Goal: Information Seeking & Learning: Learn about a topic

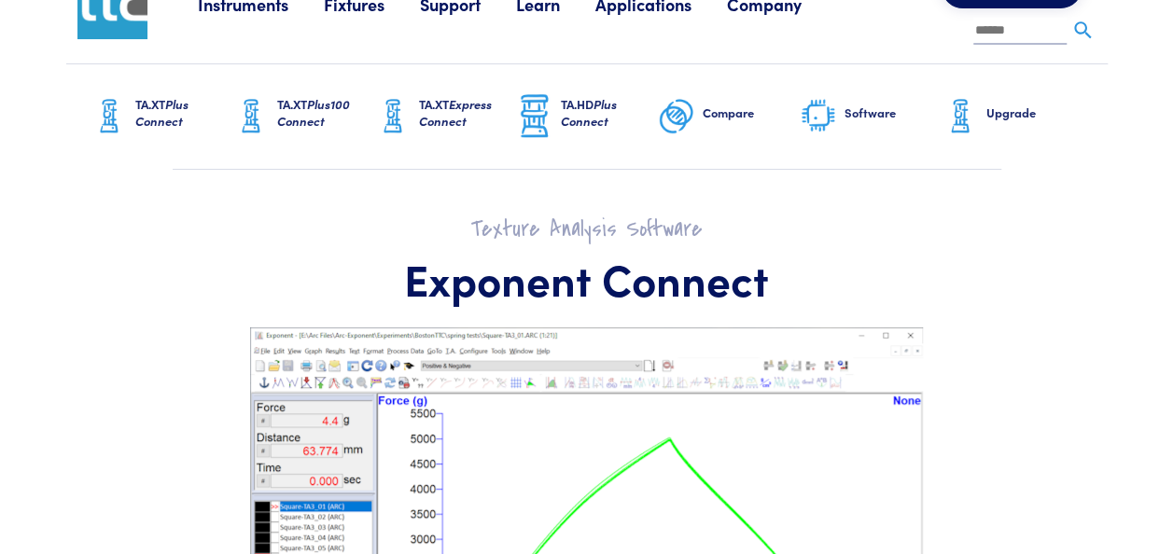
scroll to position [19, 0]
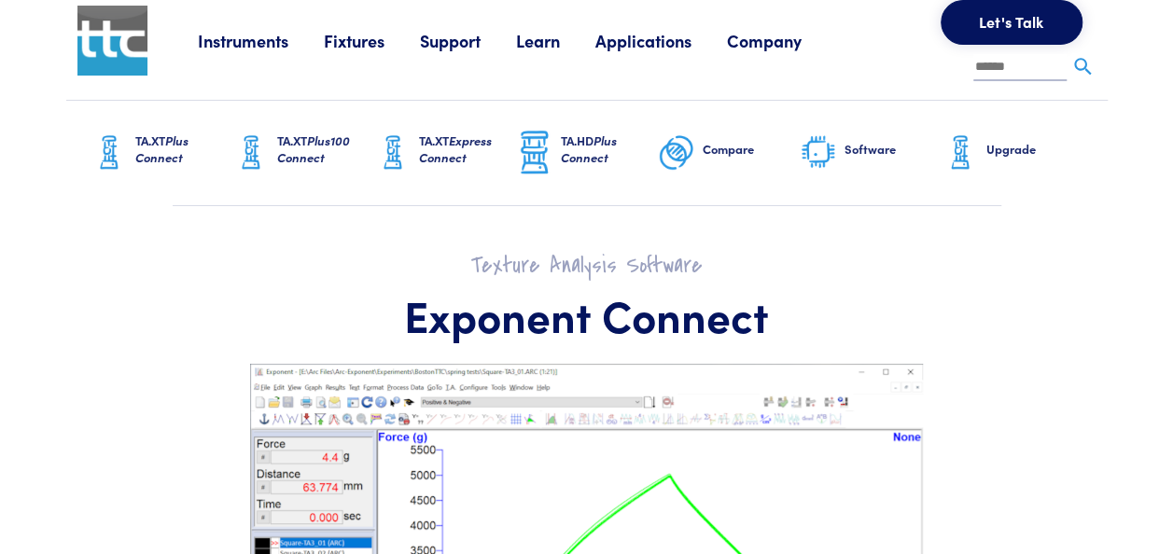
click at [160, 158] on span "Plus Connect" at bounding box center [161, 149] width 53 height 35
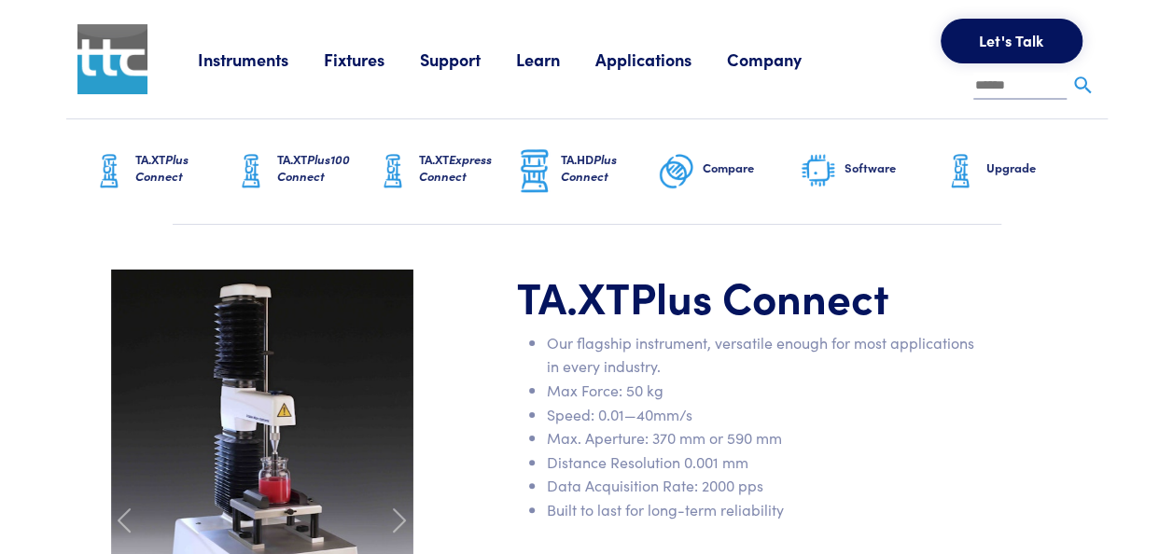
click at [841, 174] on link "Software" at bounding box center [871, 171] width 142 height 105
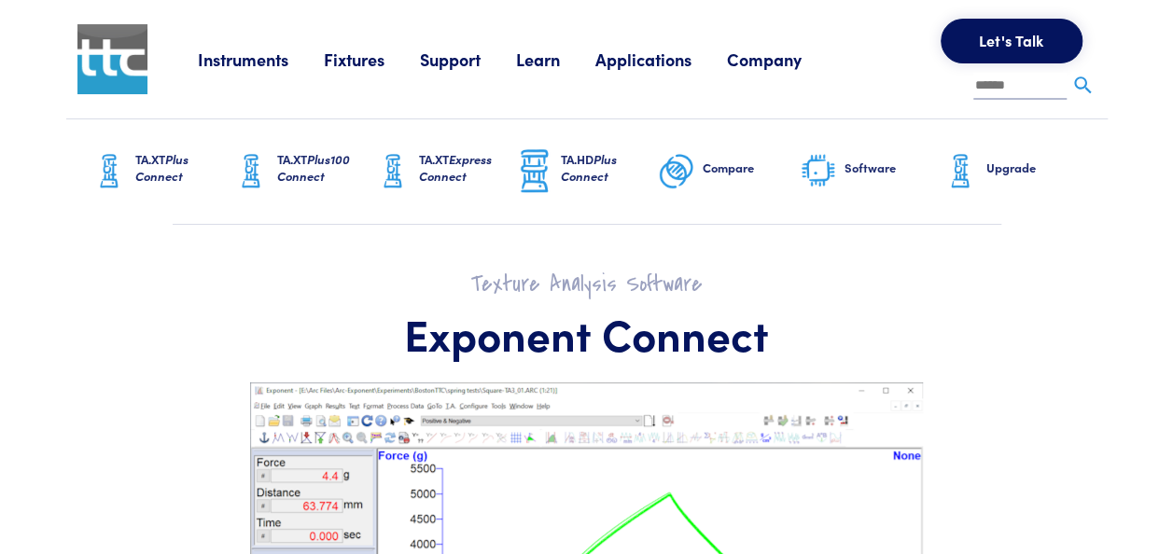
click at [174, 161] on span "Plus Connect" at bounding box center [161, 167] width 53 height 35
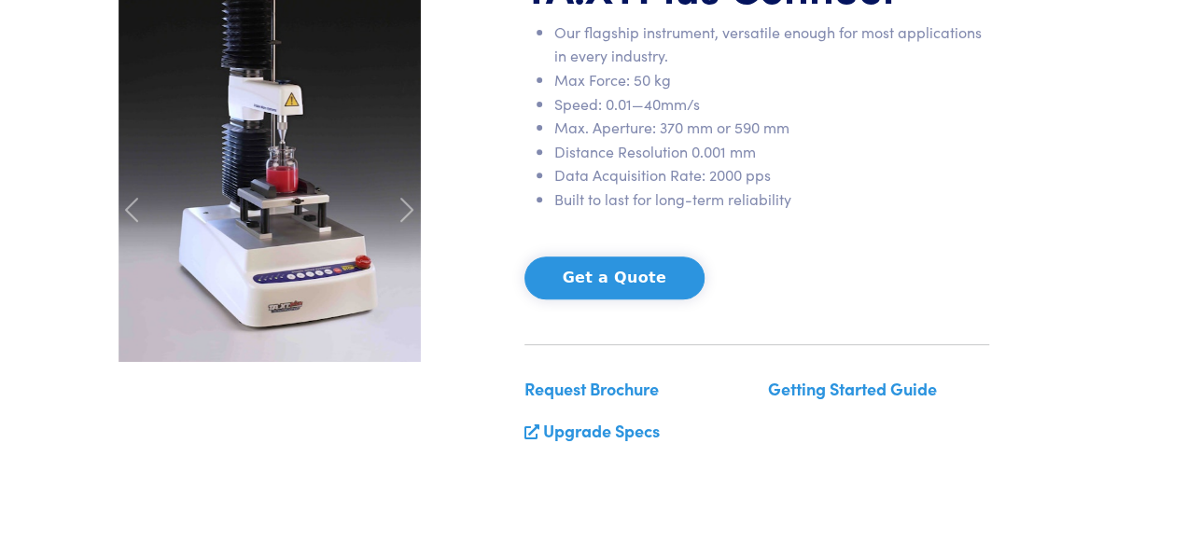
scroll to position [323, 0]
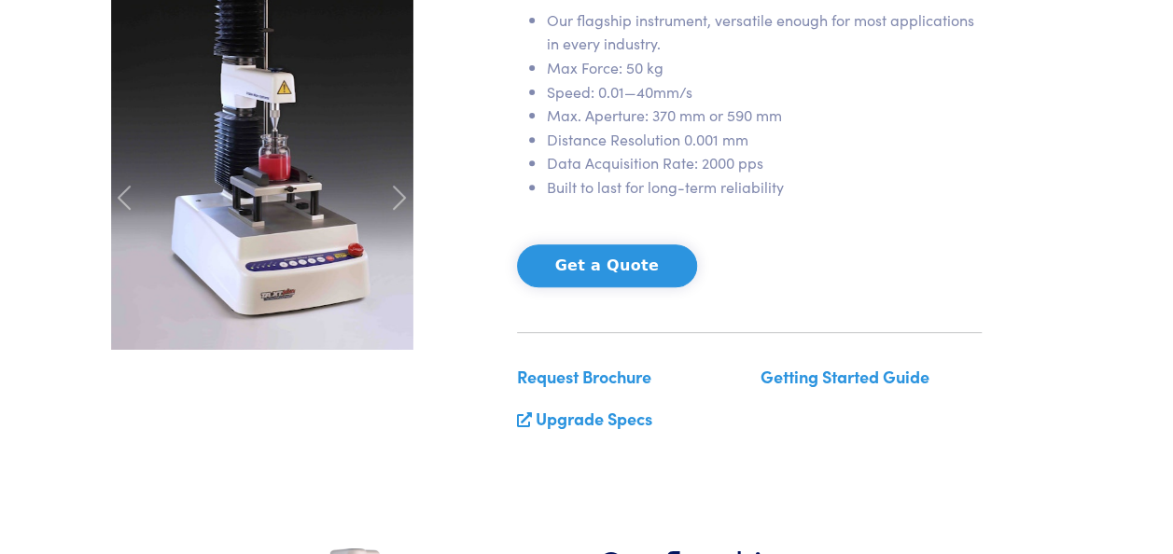
click at [558, 266] on button "Get a Quote" at bounding box center [607, 265] width 180 height 43
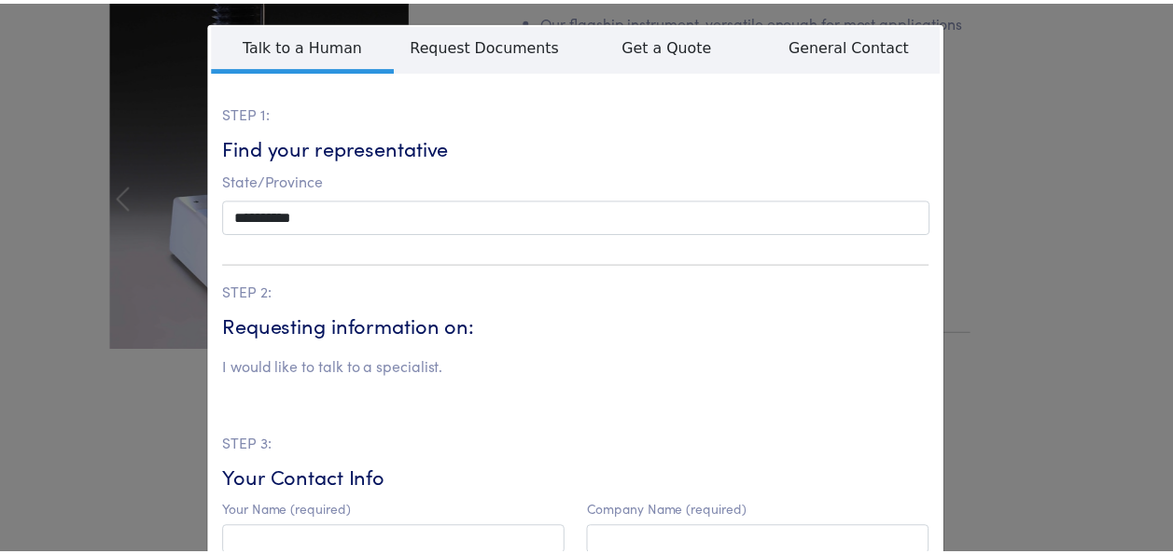
scroll to position [0, 0]
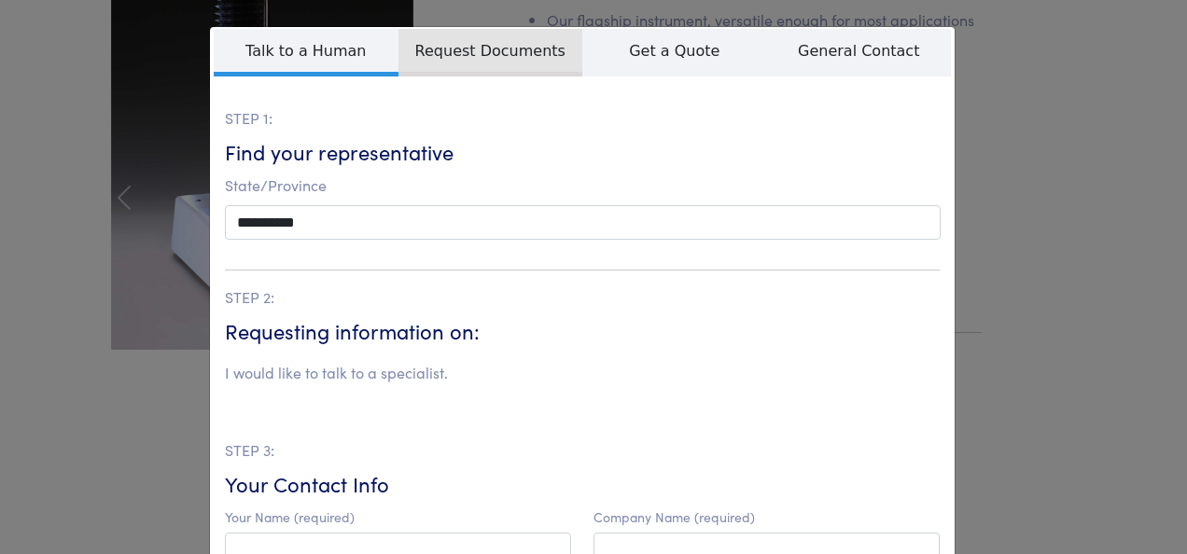
click at [506, 49] on span "Request Documents" at bounding box center [490, 53] width 185 height 48
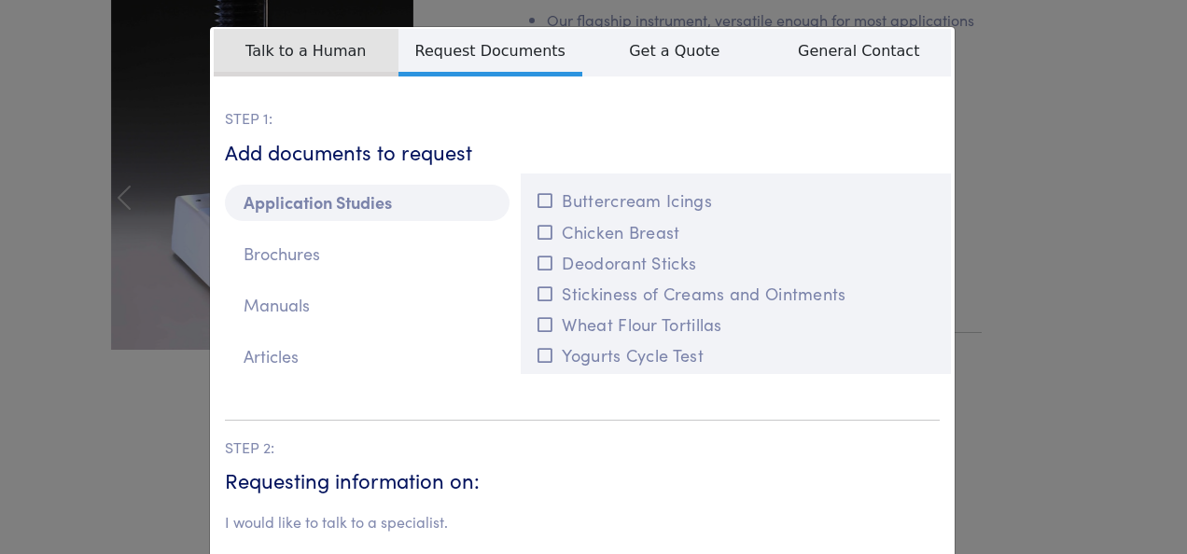
click at [345, 47] on span "Talk to a Human" at bounding box center [306, 53] width 185 height 48
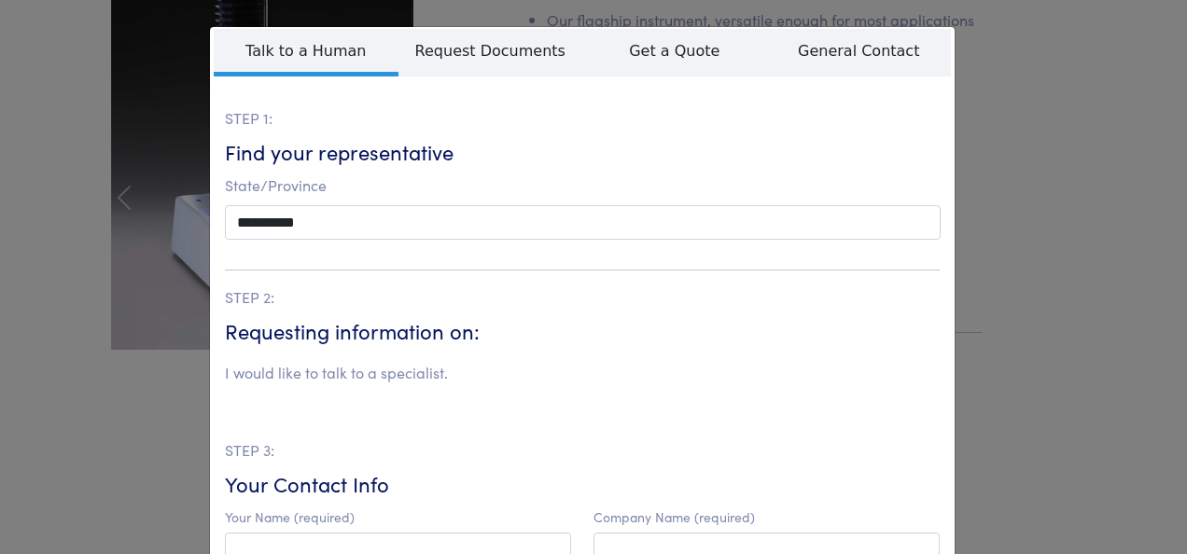
click at [164, 83] on div "**********" at bounding box center [593, 277] width 1187 height 554
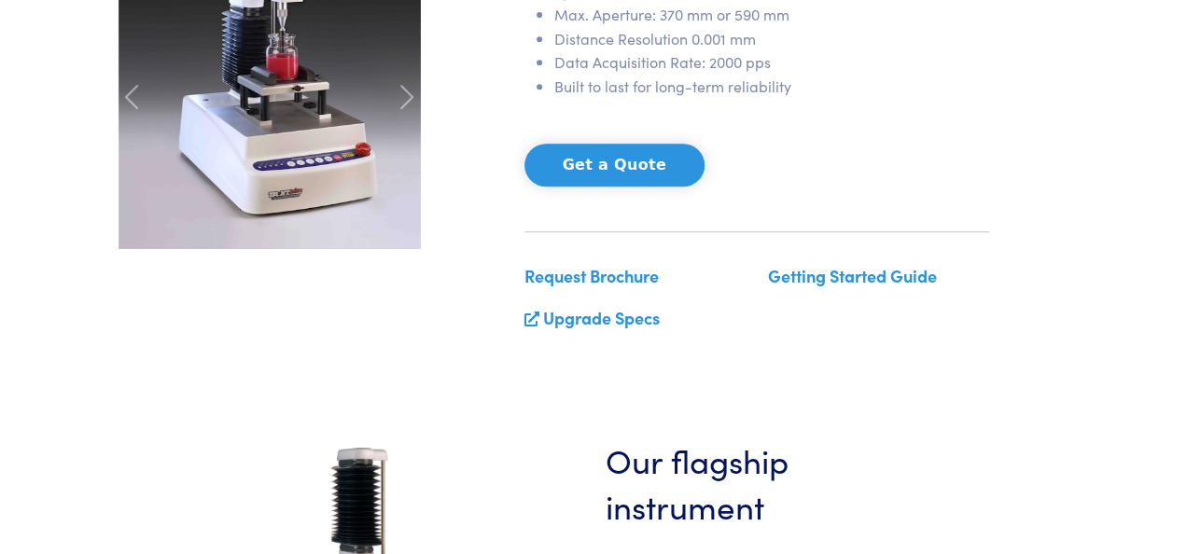
scroll to position [426, 0]
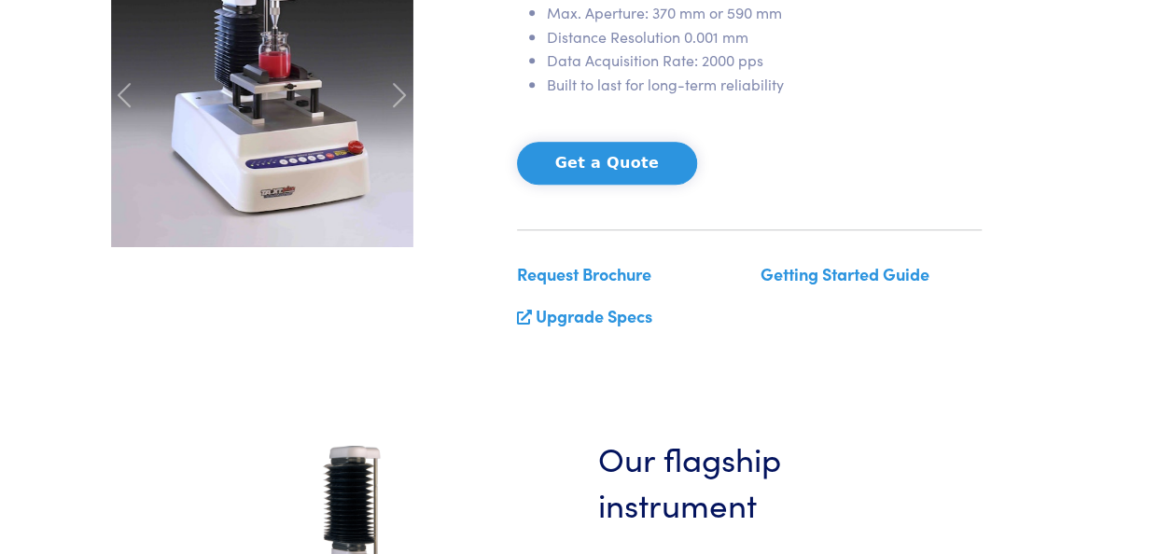
click at [582, 144] on button "Get a Quote" at bounding box center [607, 163] width 180 height 43
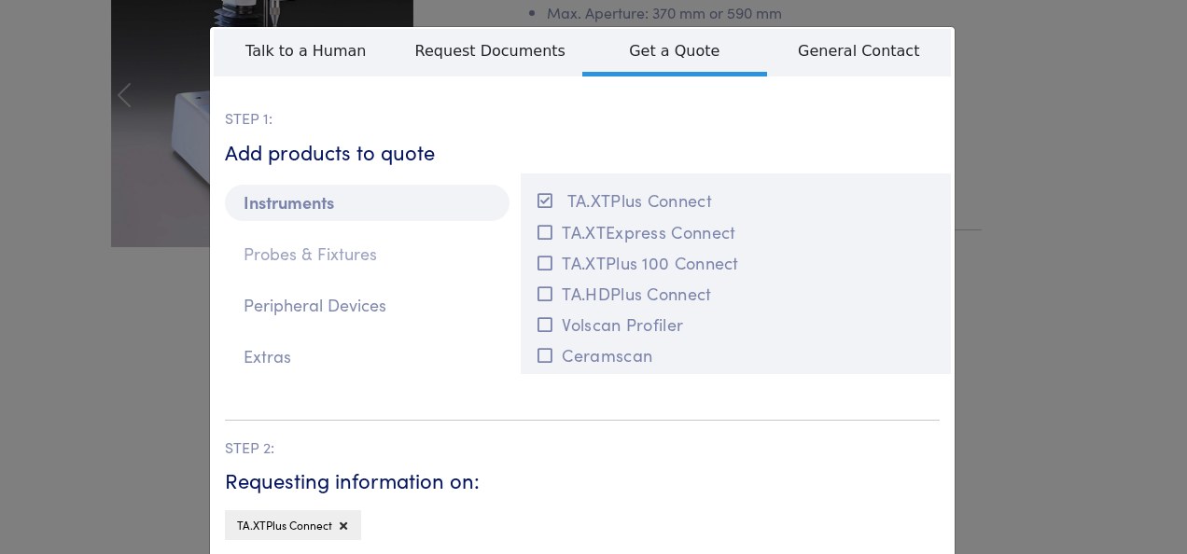
click at [355, 253] on p "Probes & Fixtures" at bounding box center [367, 254] width 285 height 36
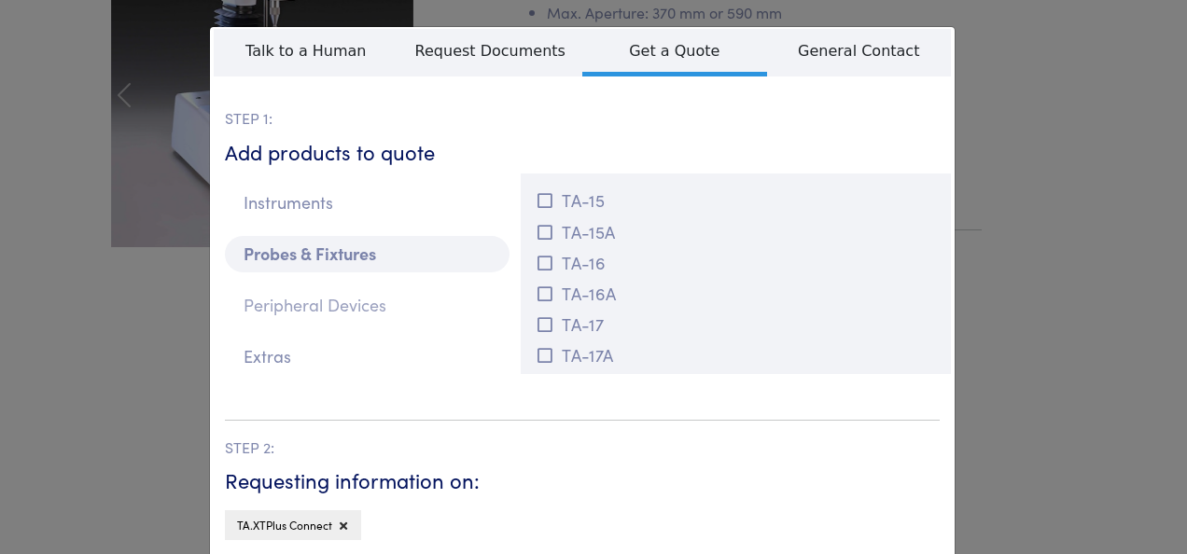
click at [347, 314] on p "Peripheral Devices" at bounding box center [367, 305] width 285 height 36
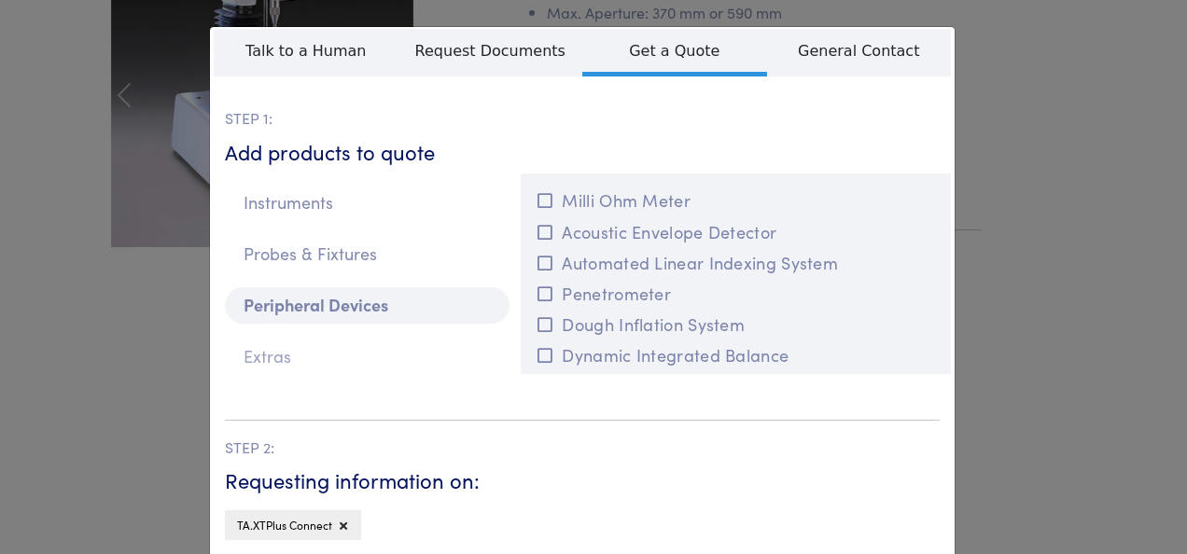
click at [279, 346] on p "Extras" at bounding box center [367, 357] width 285 height 36
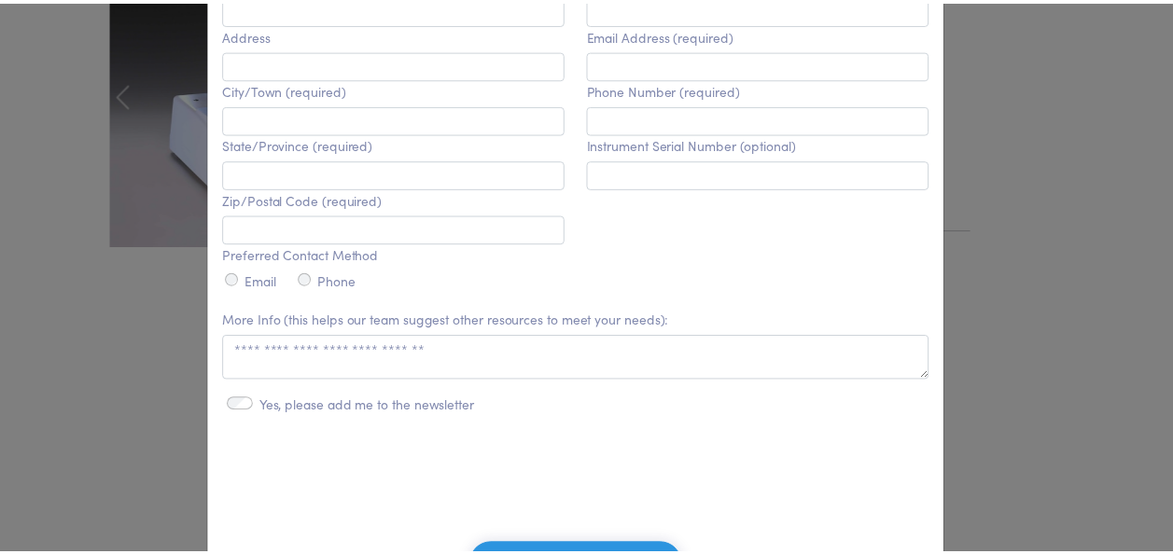
scroll to position [689, 0]
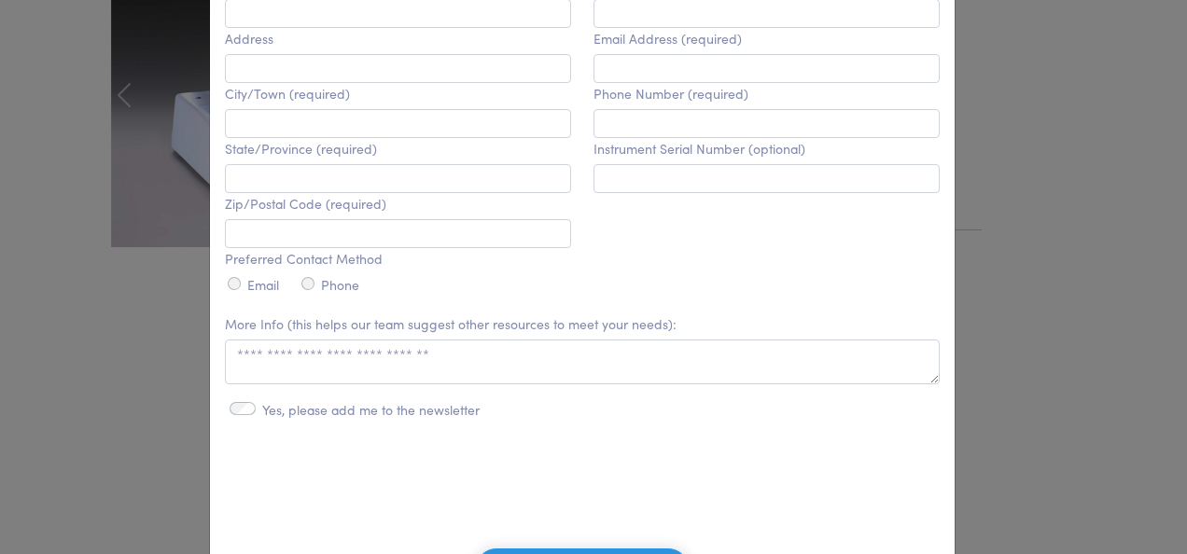
click at [162, 367] on div "**********" at bounding box center [593, 277] width 1187 height 554
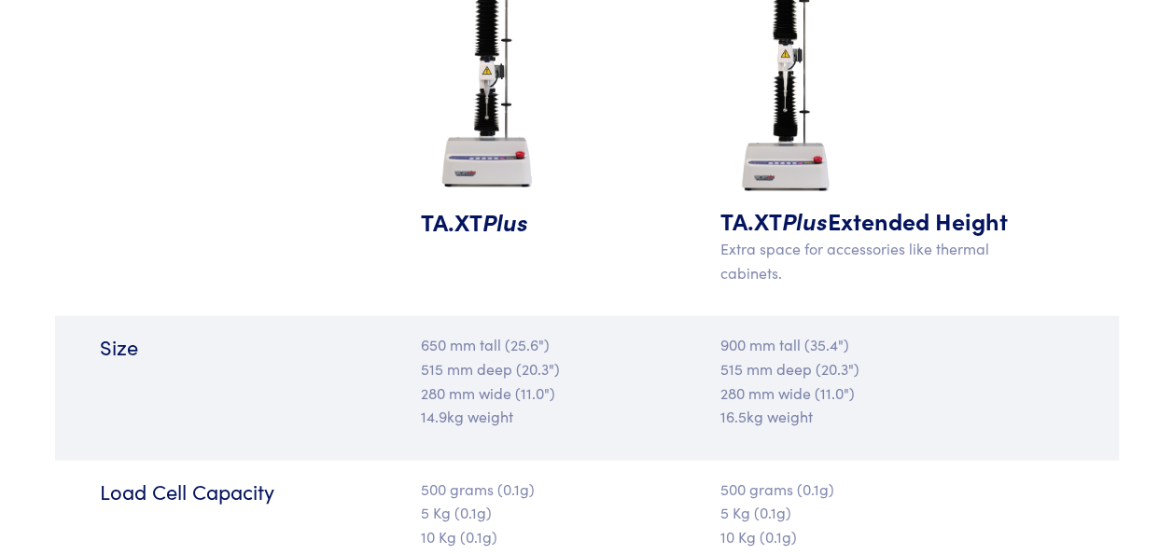
scroll to position [2060, 0]
click at [417, 196] on div "TA.XT Plus" at bounding box center [498, 103] width 177 height 389
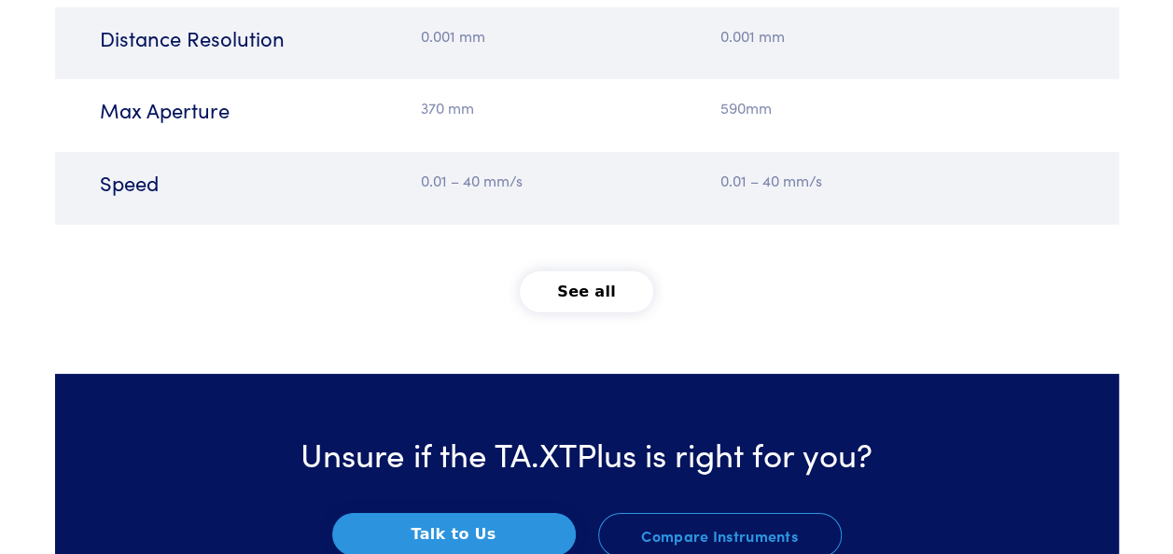
scroll to position [2741, 0]
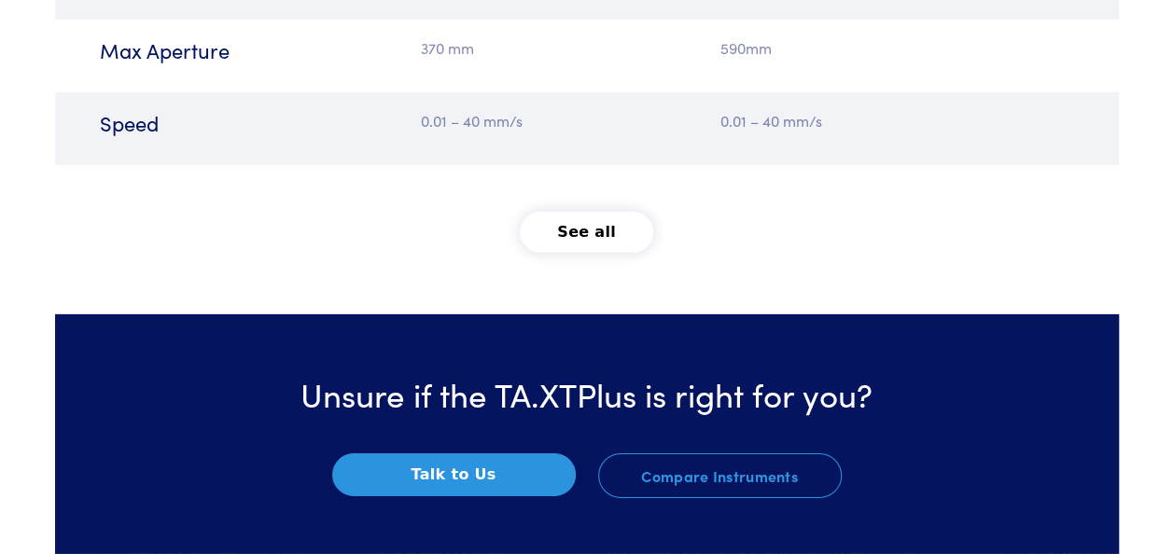
click at [562, 230] on button "See all" at bounding box center [586, 232] width 133 height 41
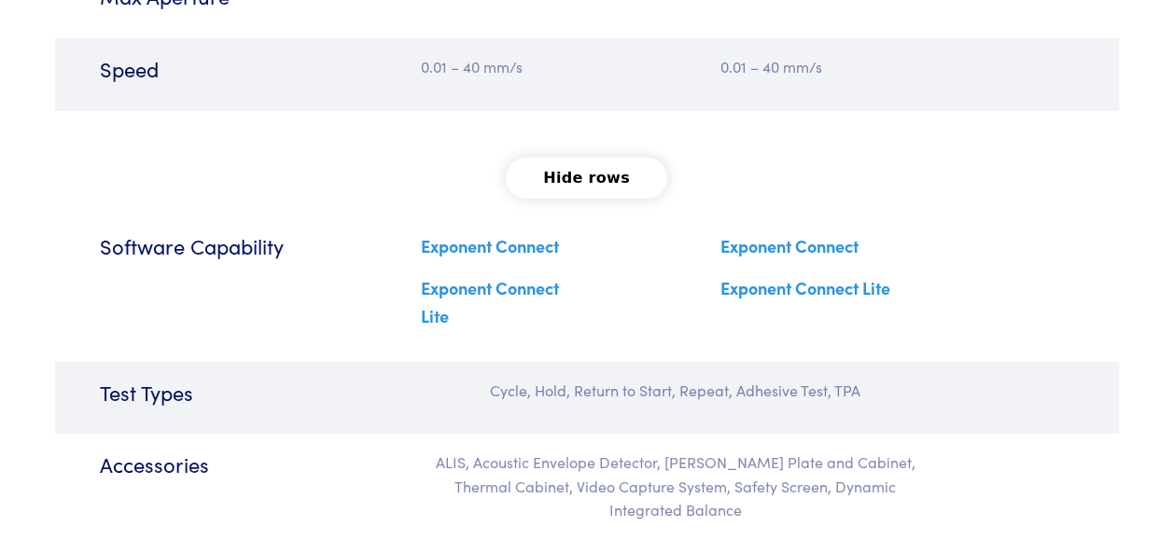
scroll to position [2797, 0]
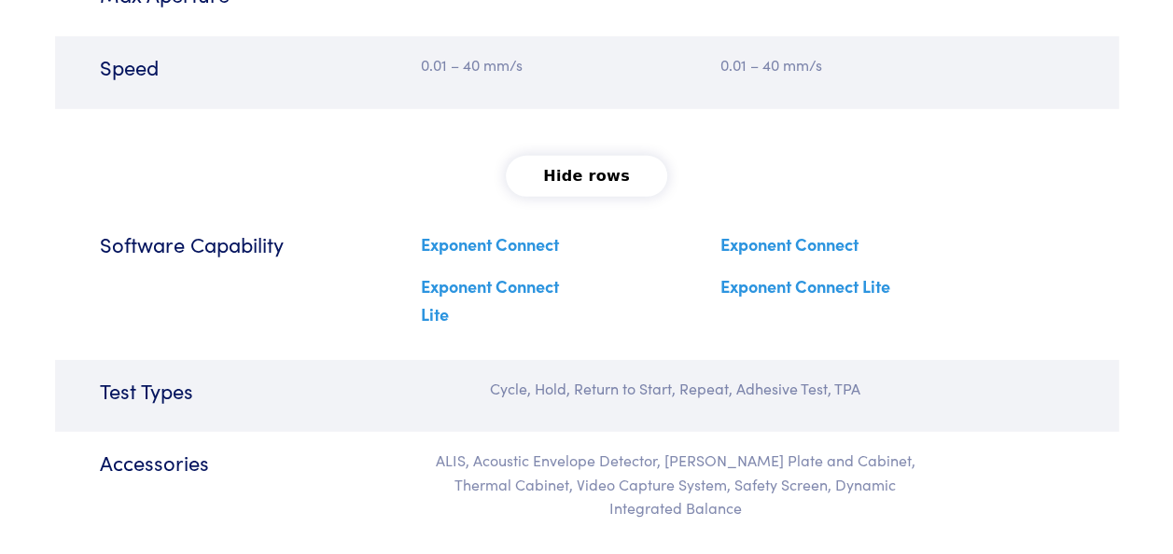
click at [474, 246] on link "Exponent Connect" at bounding box center [490, 243] width 138 height 23
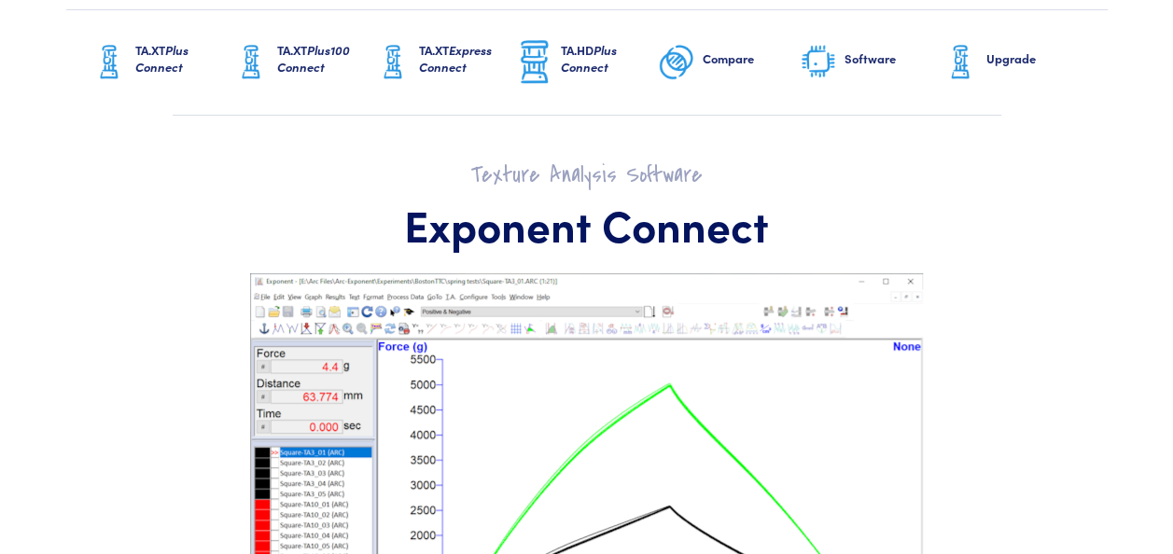
scroll to position [96, 0]
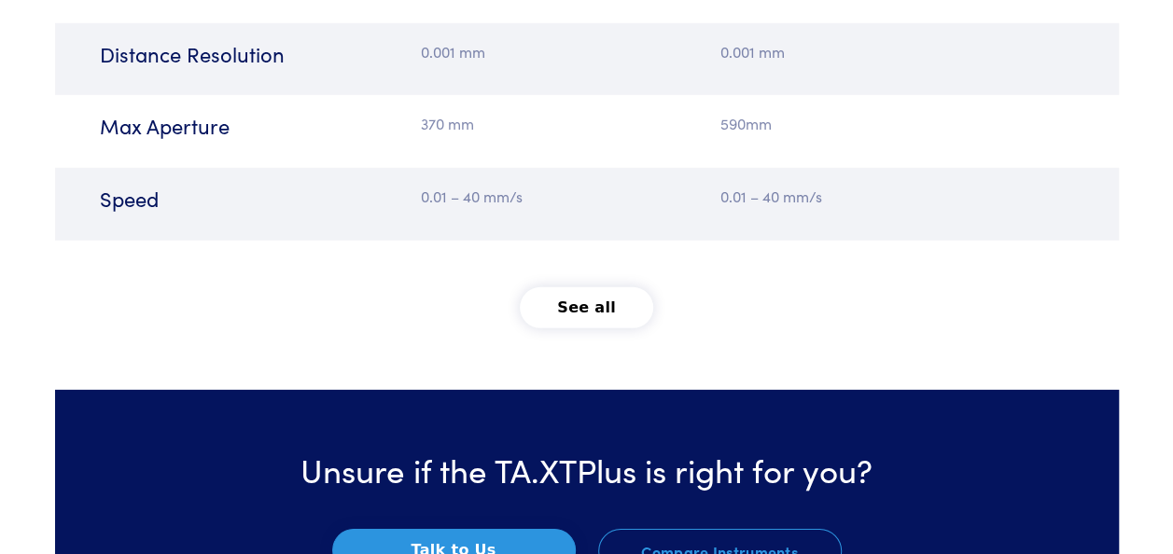
scroll to position [2665, 0]
click at [556, 314] on button "See all" at bounding box center [586, 307] width 133 height 41
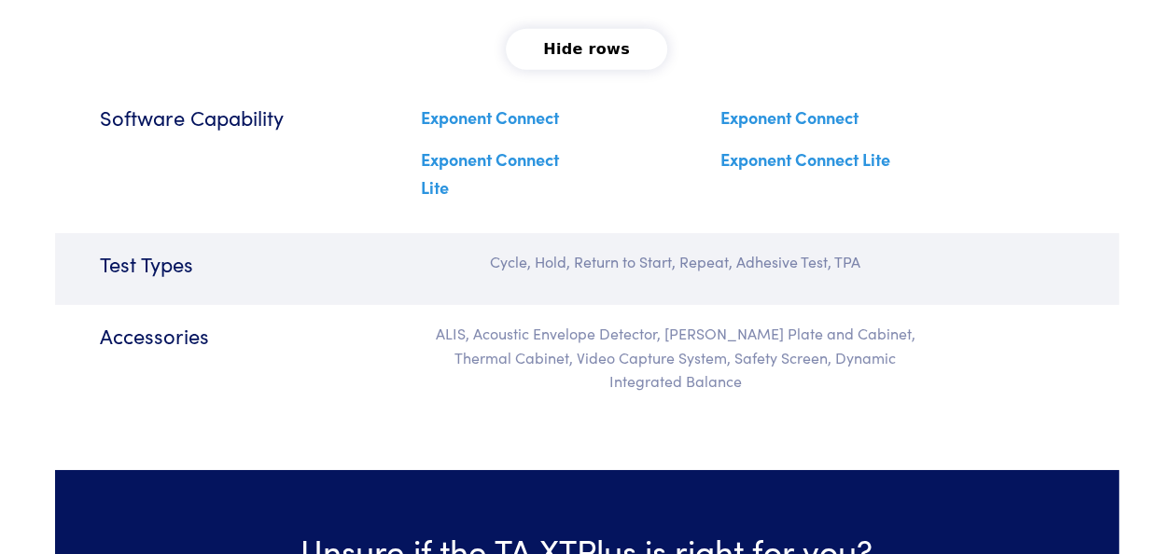
scroll to position [2924, 0]
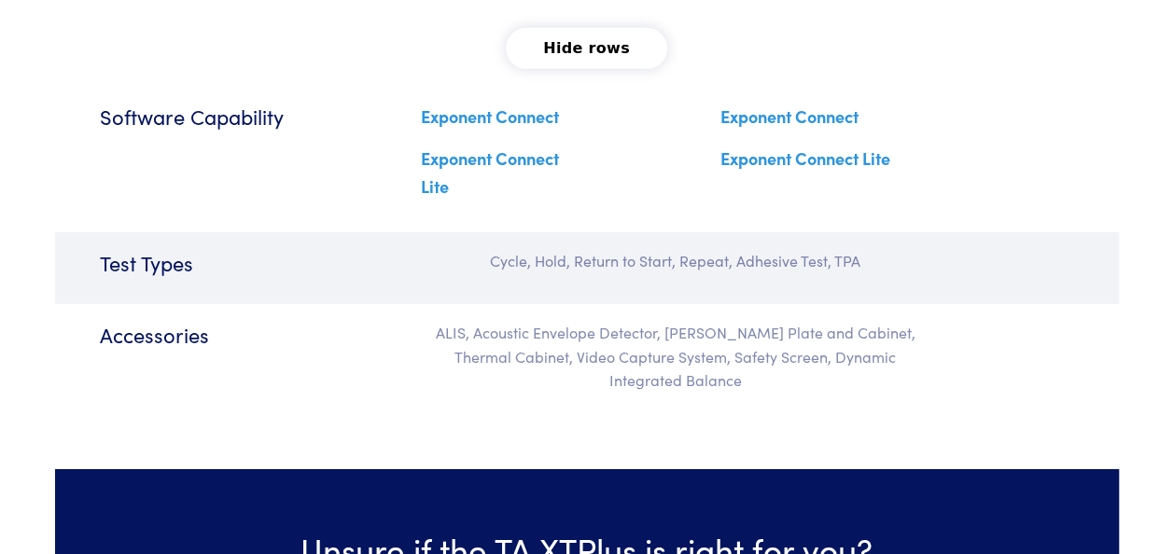
click at [763, 118] on link "Exponent Connect" at bounding box center [789, 116] width 138 height 23
